Goal: Navigation & Orientation: Find specific page/section

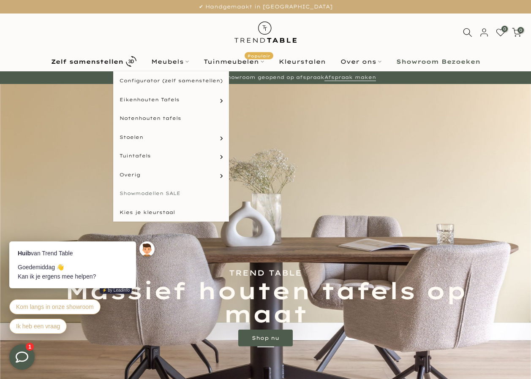
click at [171, 192] on link "Showmodellen SALE" at bounding box center [171, 193] width 116 height 19
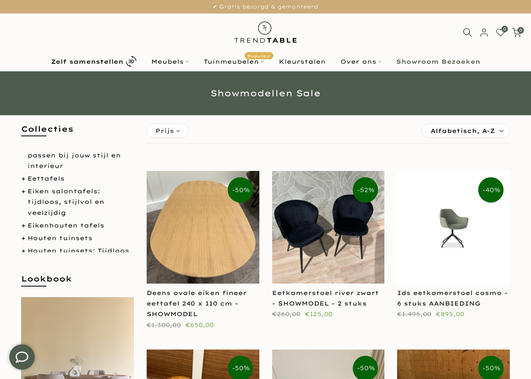
scroll to position [127, 0]
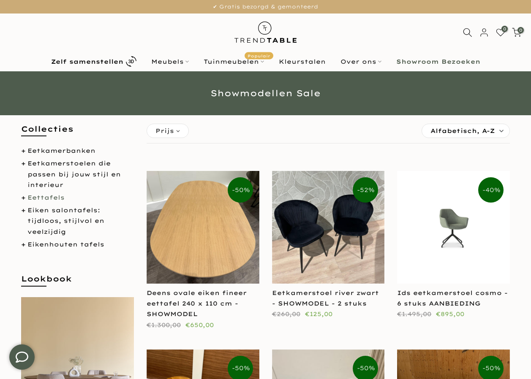
click at [51, 194] on link "Eettafels" at bounding box center [45, 198] width 37 height 8
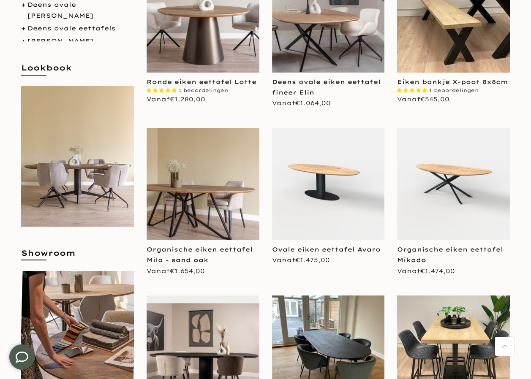
scroll to position [422, 0]
